Goal: Task Accomplishment & Management: Use online tool/utility

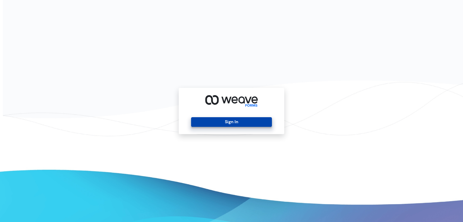
click at [240, 125] on button "Sign In" at bounding box center [231, 122] width 81 height 10
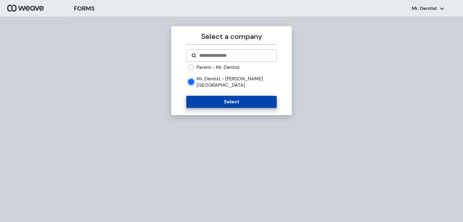
click at [204, 96] on button "Select" at bounding box center [231, 102] width 90 height 12
